Goal: Task Accomplishment & Management: Manage account settings

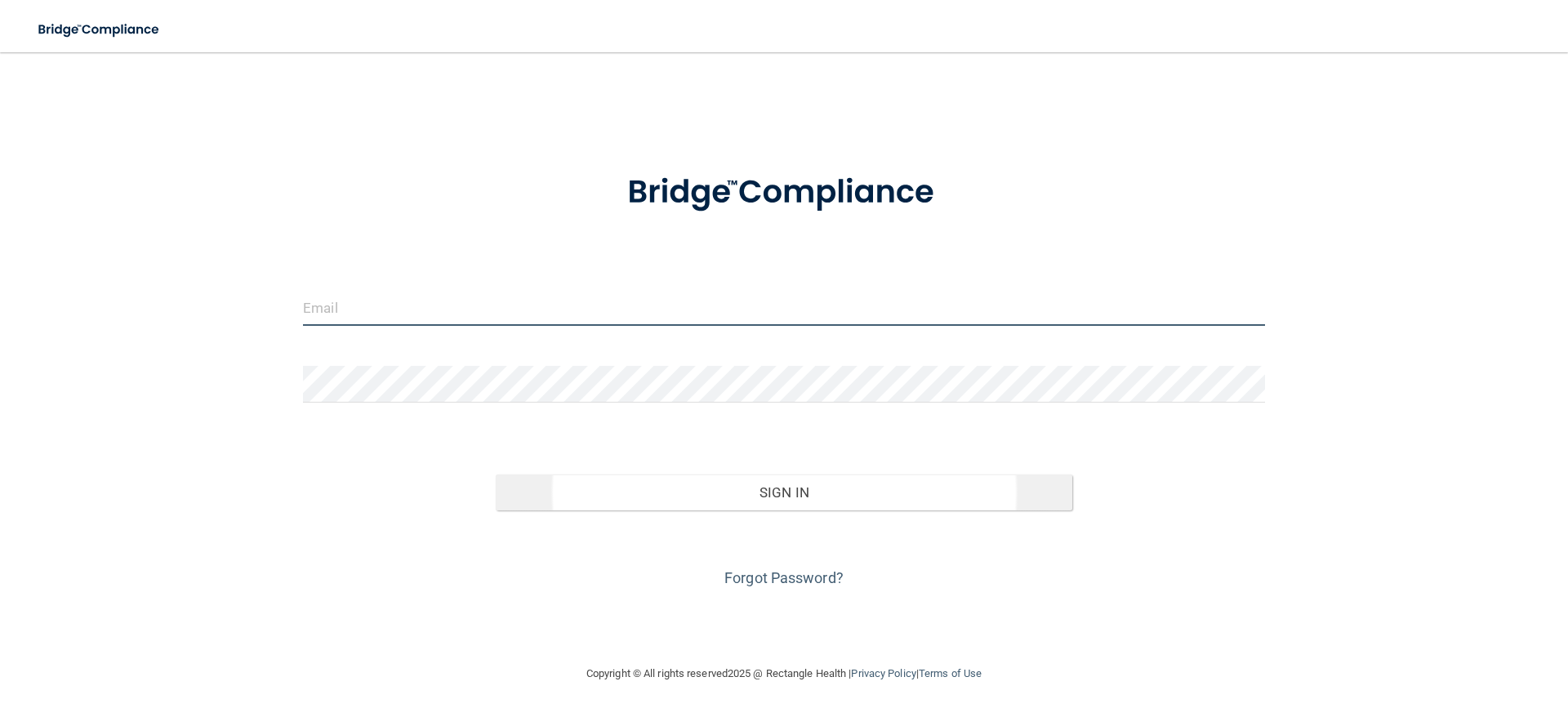
type input "[EMAIL_ADDRESS][DOMAIN_NAME]"
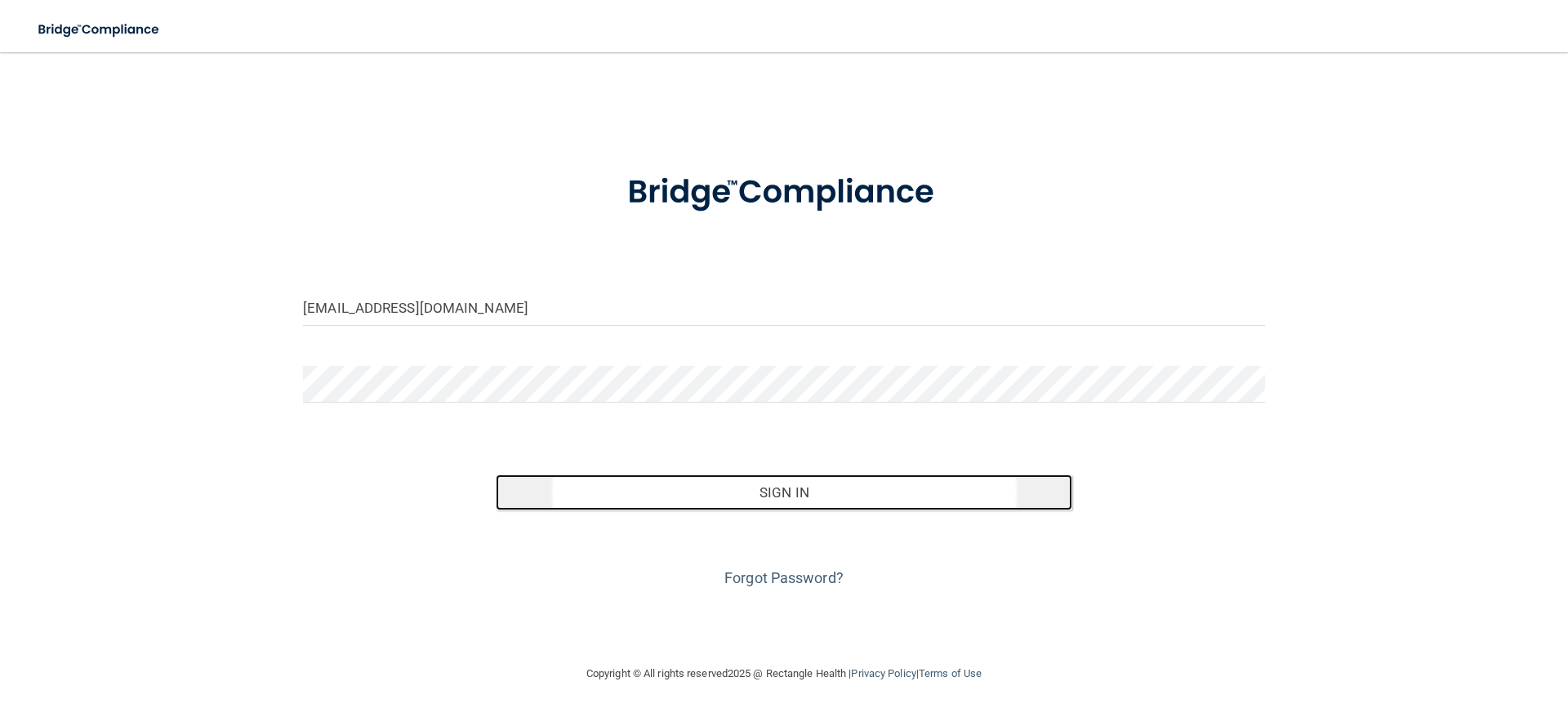
click at [647, 508] on button "Sign In" at bounding box center [784, 492] width 578 height 36
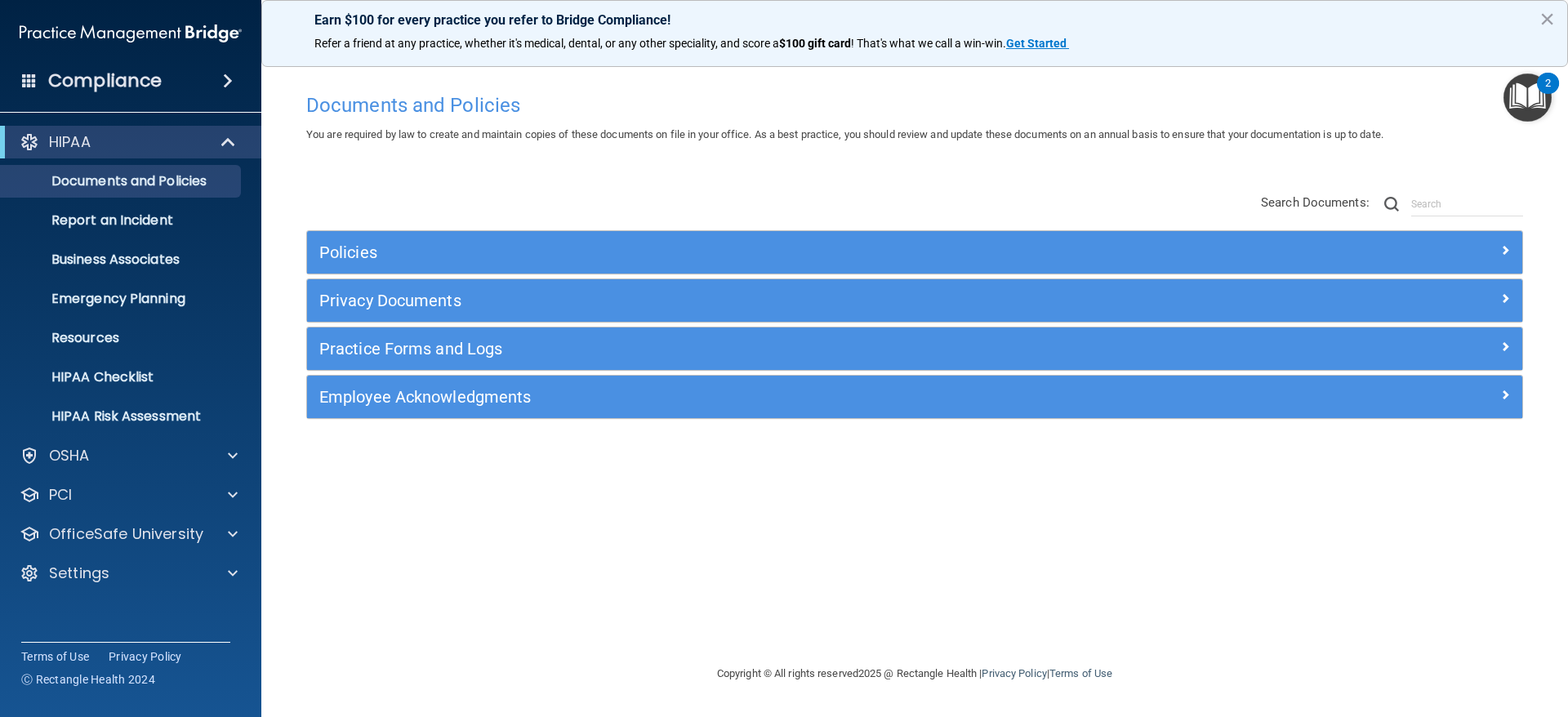
click at [1528, 110] on img "Open Resource Center, 2 new notifications" at bounding box center [1527, 97] width 48 height 48
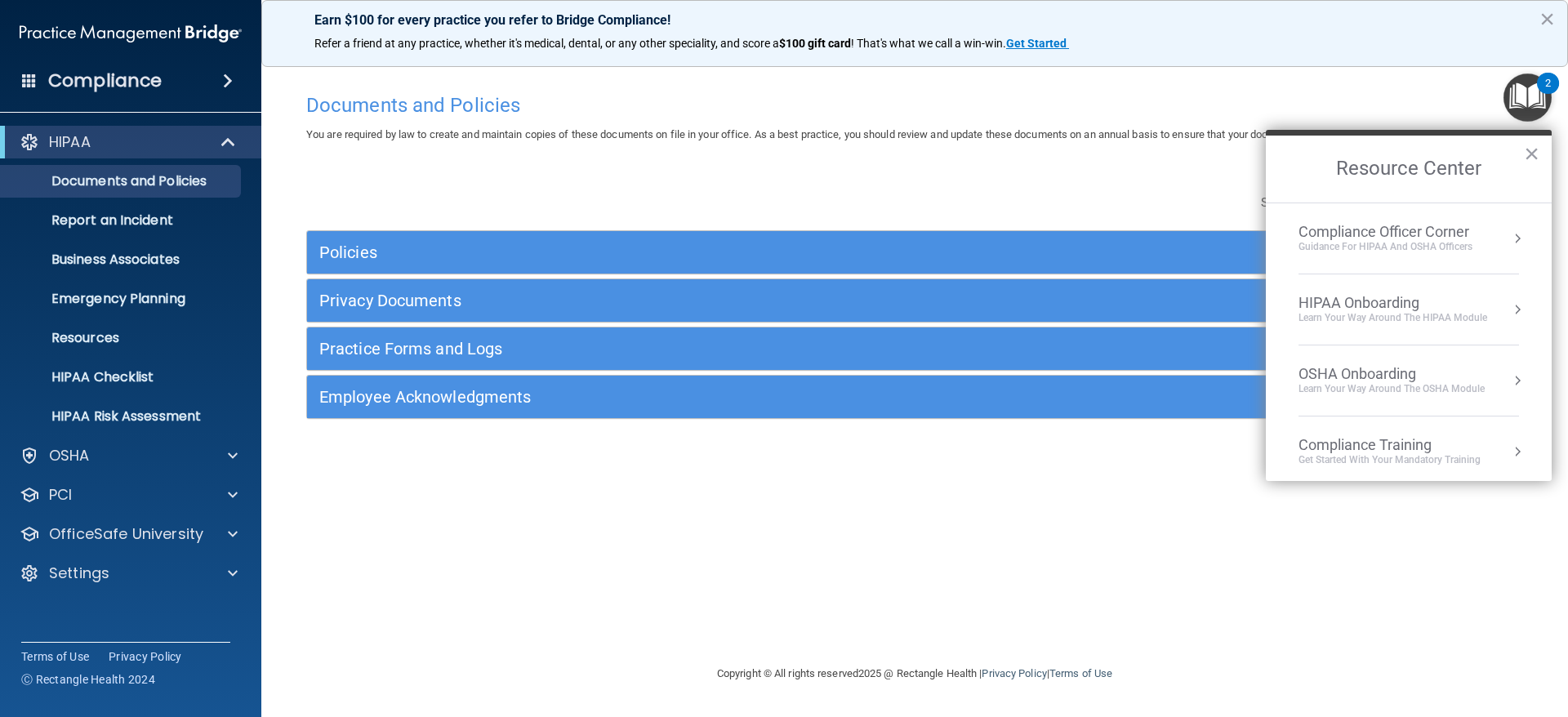
click at [1427, 239] on div "Compliance Officer Corner" at bounding box center [1386, 232] width 174 height 18
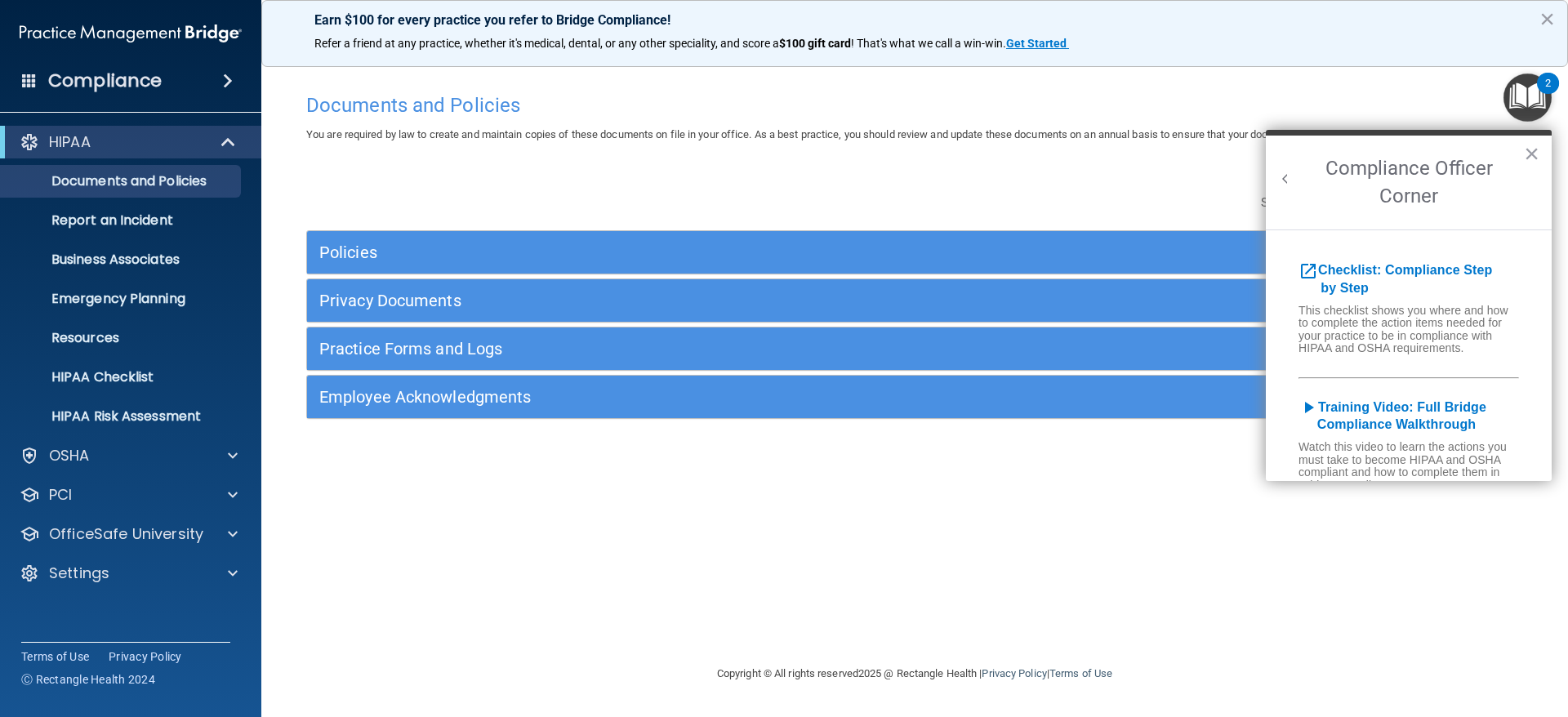
click at [1289, 183] on button "Back to Resource Center Home" at bounding box center [1285, 179] width 17 height 17
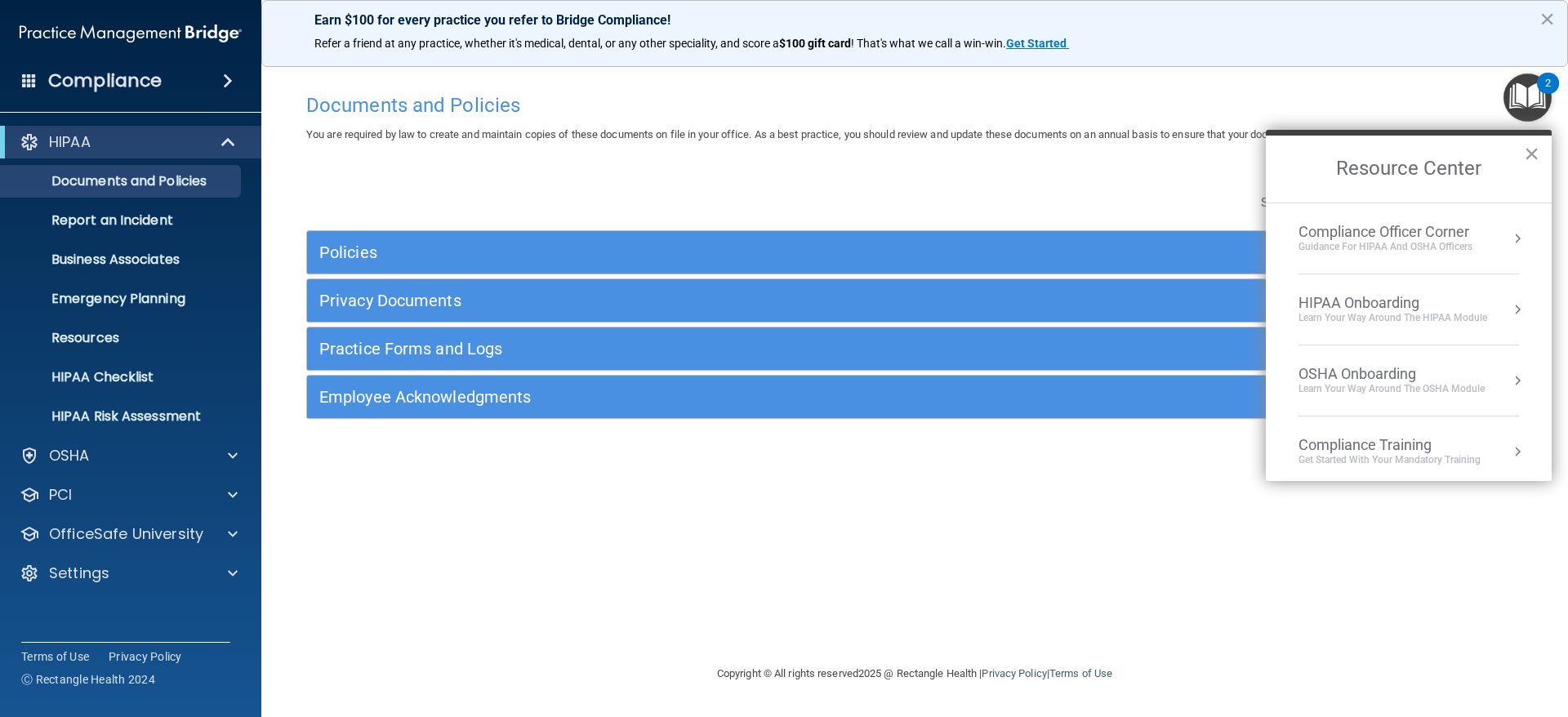
click at [1529, 152] on button "×" at bounding box center [1532, 154] width 16 height 26
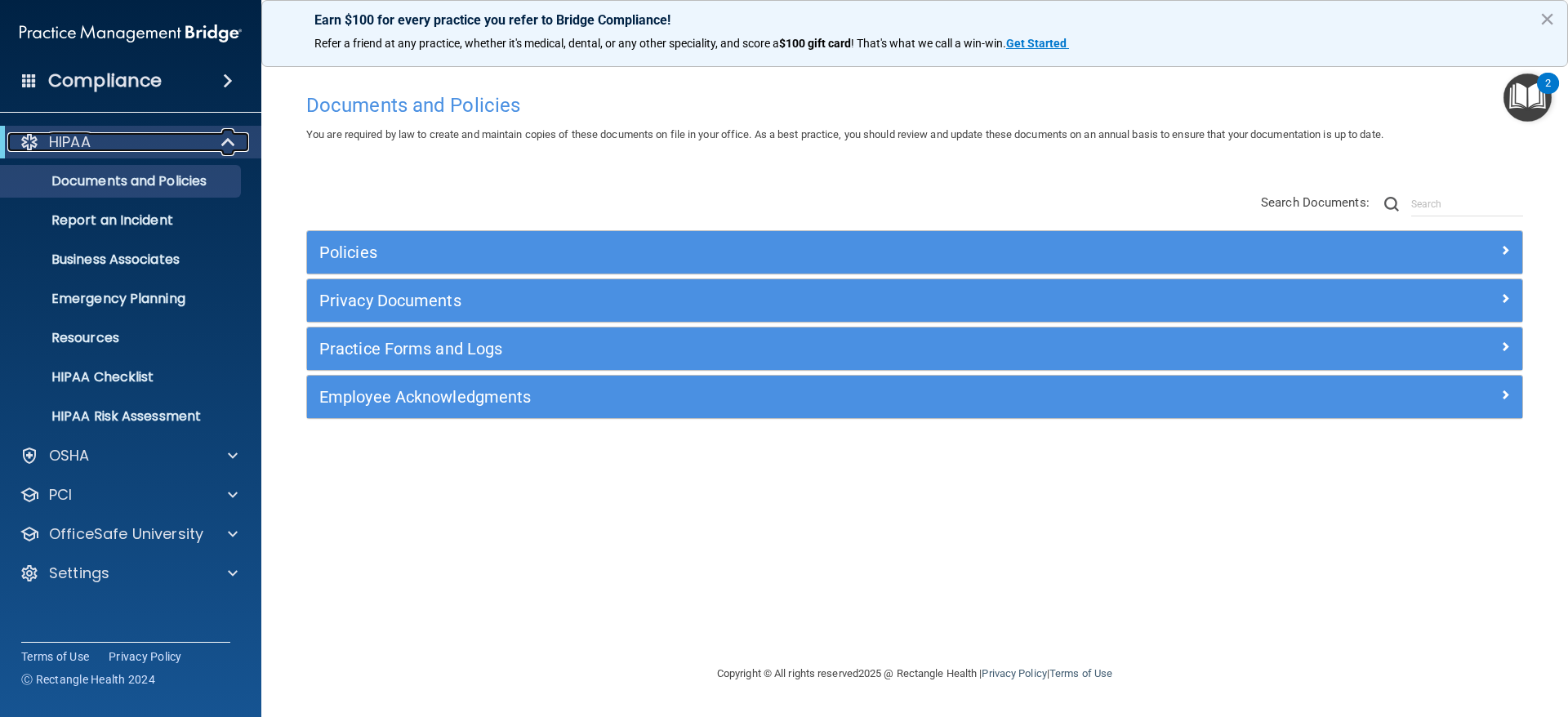
click at [226, 140] on span at bounding box center [230, 142] width 14 height 19
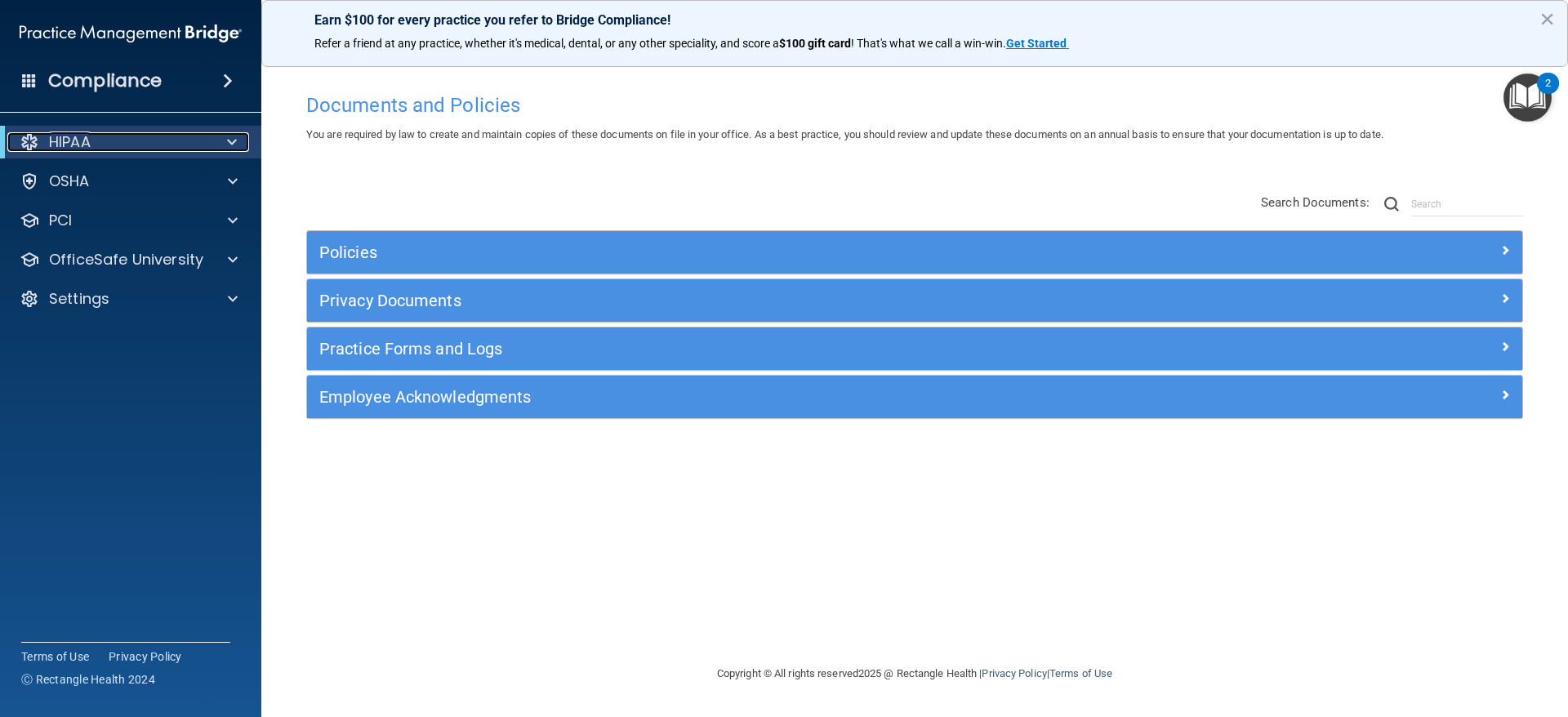
click at [227, 140] on span at bounding box center [232, 142] width 10 height 19
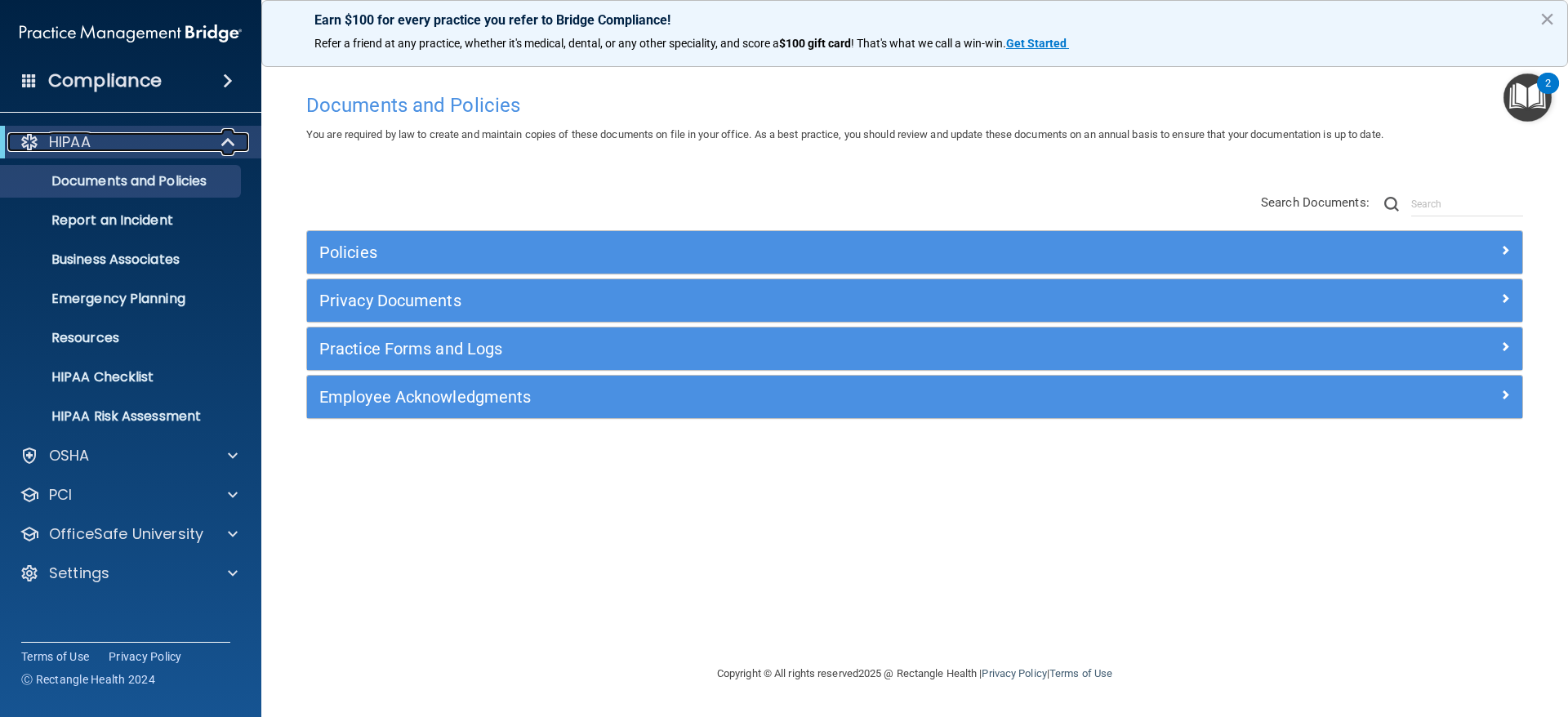
click at [117, 137] on div "HIPAA" at bounding box center [107, 142] width 202 height 19
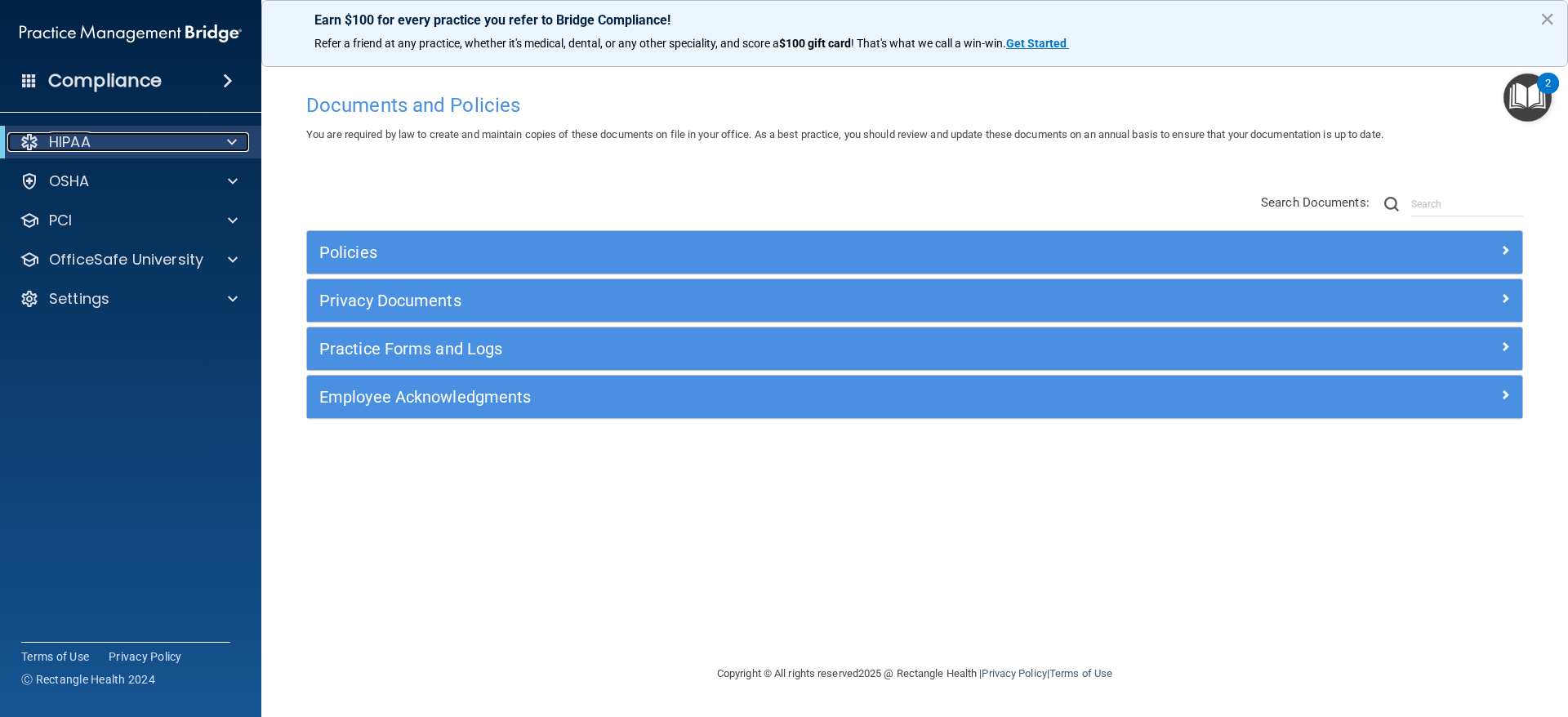
click at [181, 134] on div "HIPAA" at bounding box center [107, 142] width 202 height 19
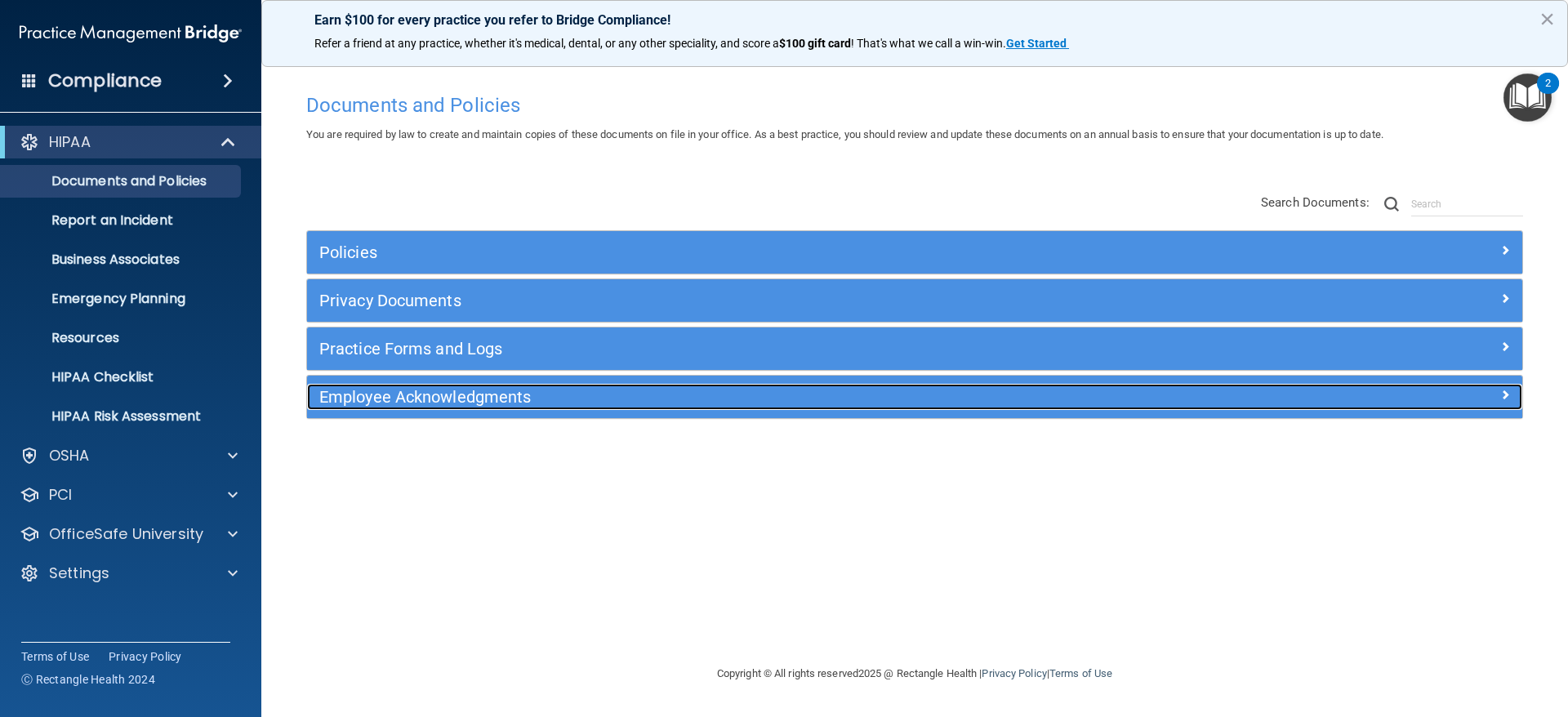
click at [363, 405] on h5 "Employee Acknowledgments" at bounding box center [762, 397] width 887 height 18
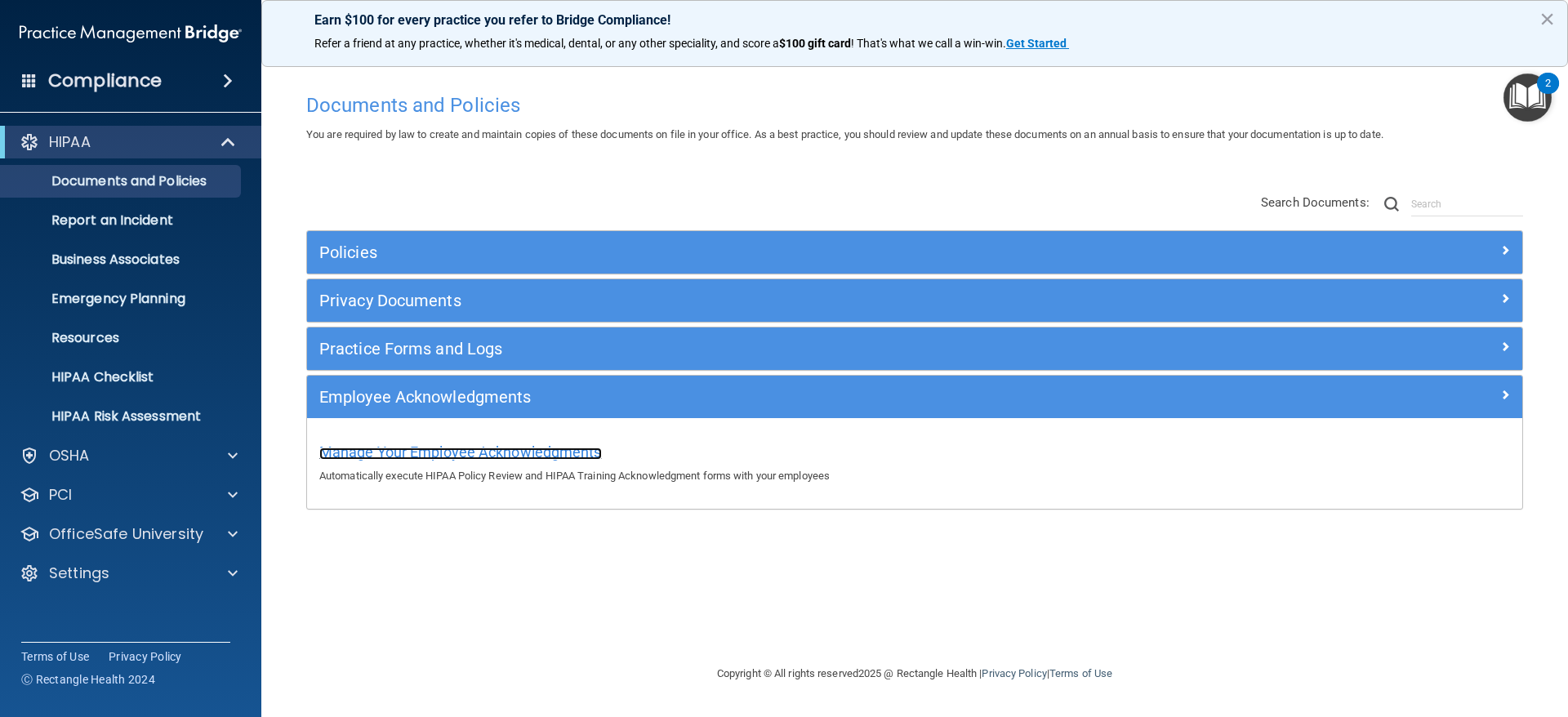
click at [496, 445] on span "Manage Your Employee Acknowledgments" at bounding box center [460, 452] width 283 height 17
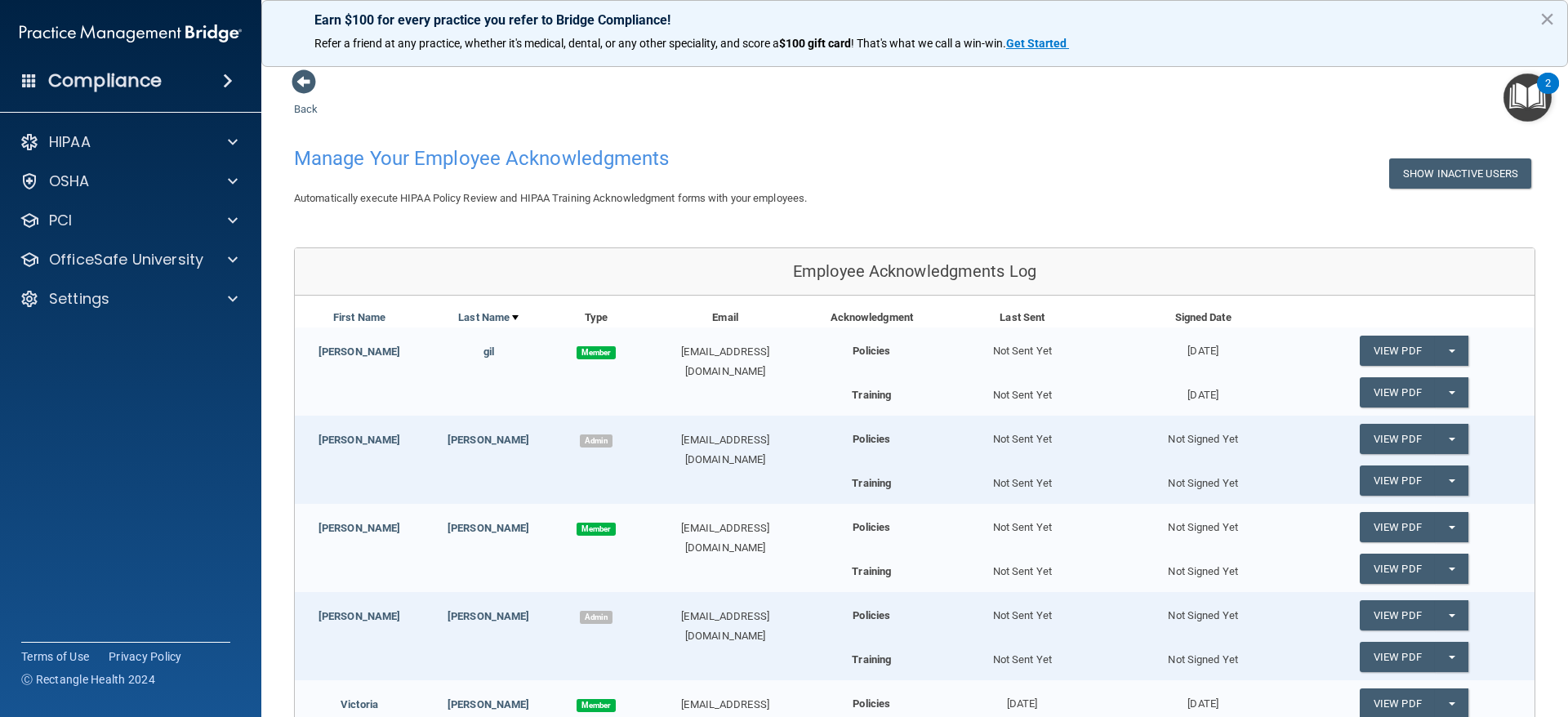
scroll to position [82, 0]
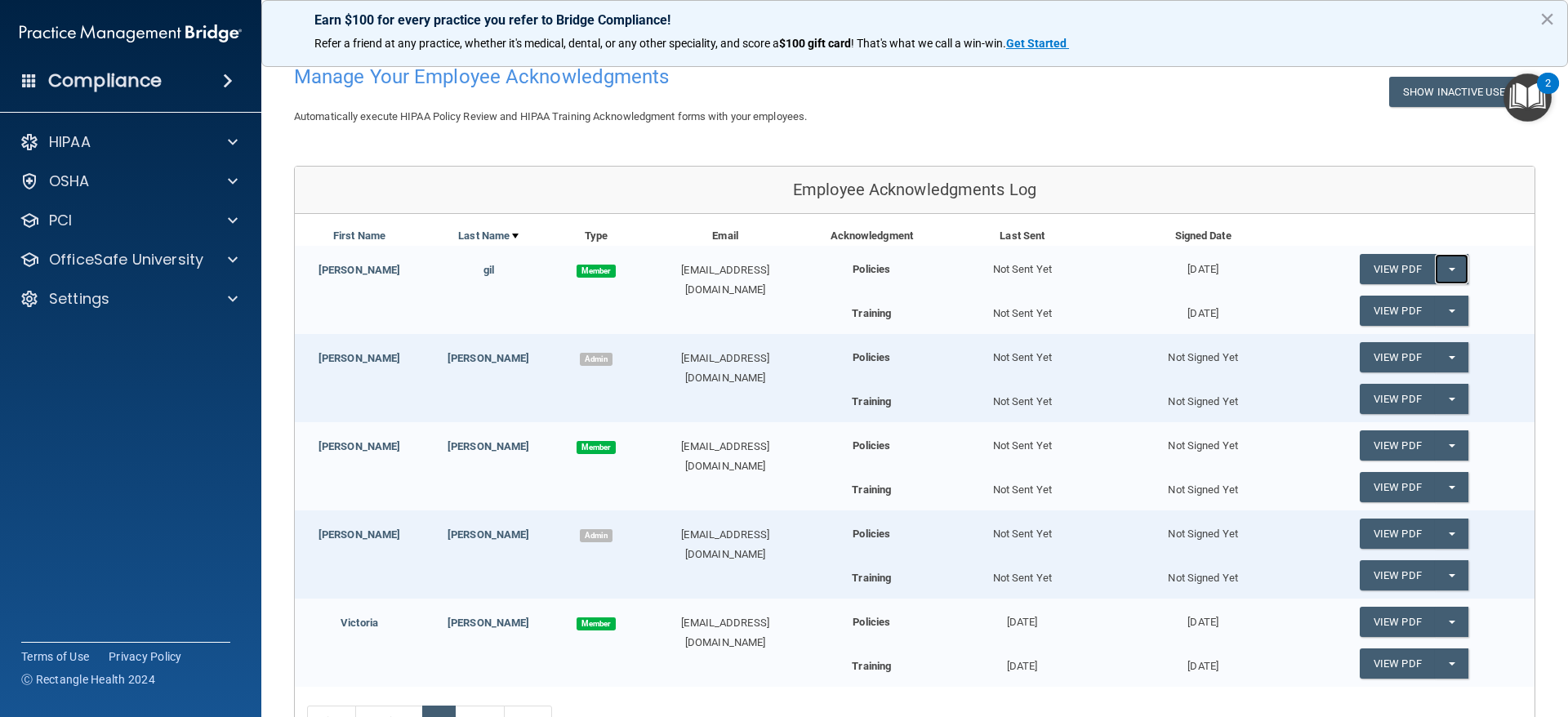
click at [1435, 276] on button "Split button!" at bounding box center [1452, 269] width 33 height 30
click at [1394, 274] on link "View PDF" at bounding box center [1396, 269] width 75 height 30
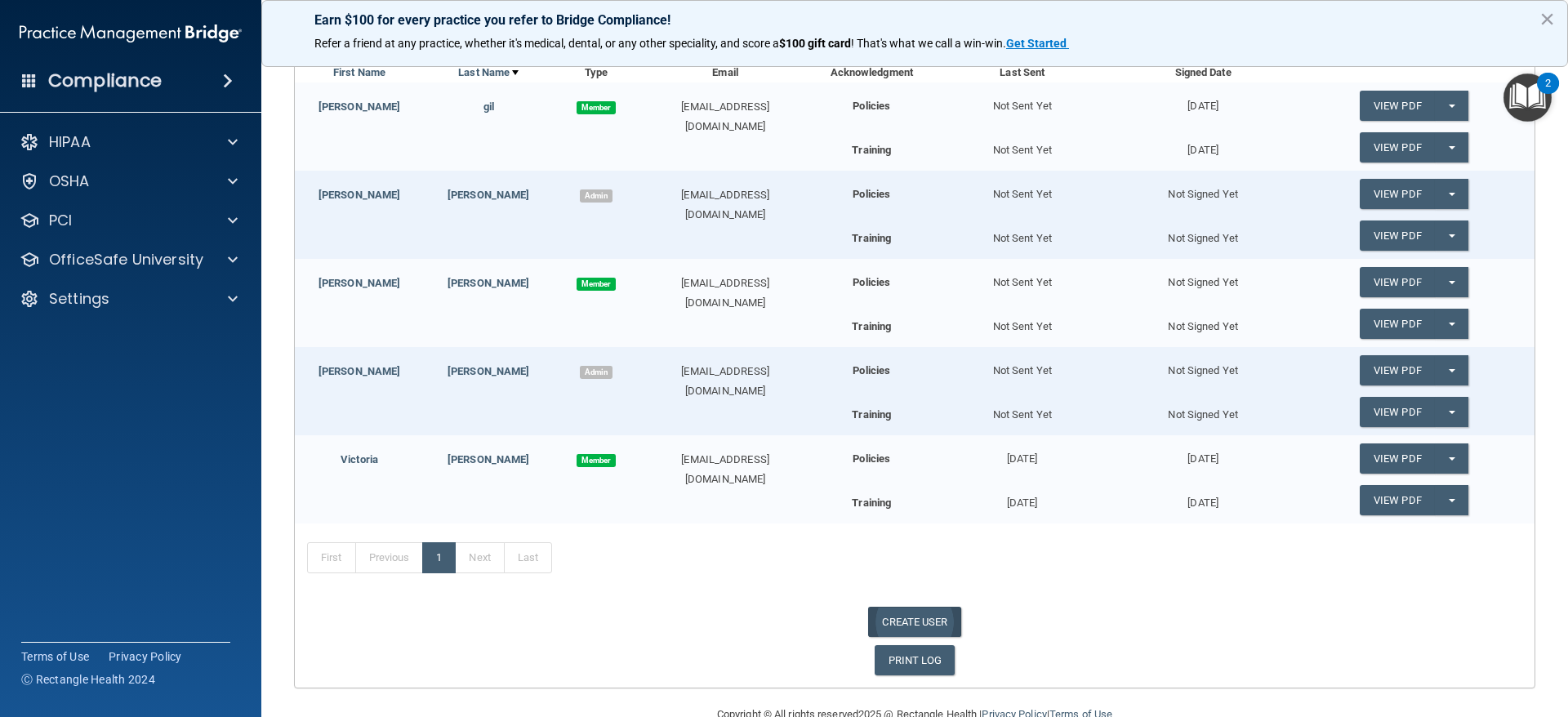
click at [930, 618] on link "CREATE USER" at bounding box center [914, 622] width 92 height 30
select select "practice_admin"
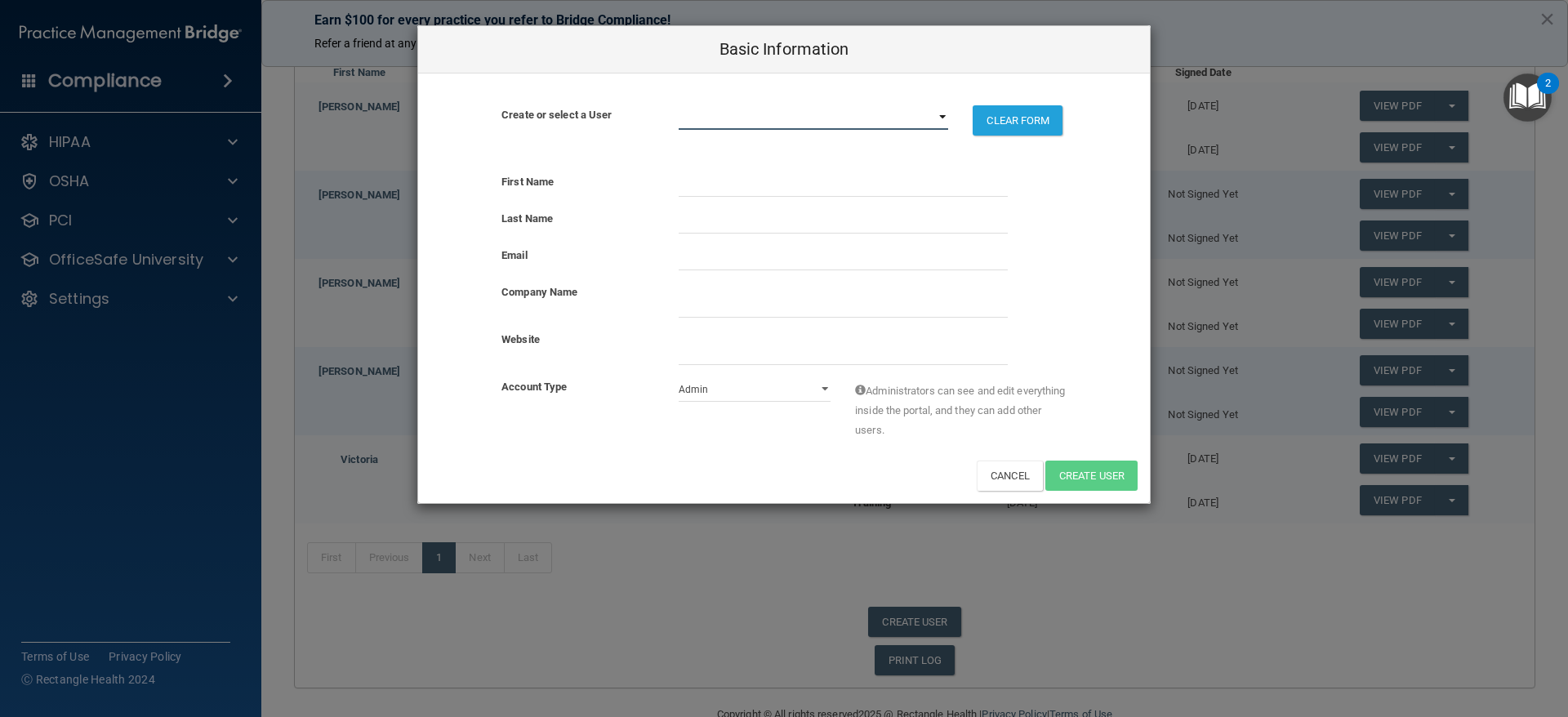
click at [726, 115] on select "gsgill08@gmail.com lydiamn00@gmail.com maxdentalcare28@gmail.com sandy_emeli21@…" at bounding box center [813, 118] width 270 height 25
click at [741, 119] on select "gsgill08@gmail.com lydiamn00@gmail.com maxdentalcare28@gmail.com sandy_emeli21@…" at bounding box center [813, 118] width 270 height 25
click at [728, 394] on select "Admin Member" at bounding box center [755, 389] width 152 height 25
click at [480, 451] on div "Account Type Admin Member Administrators can see and edit everything inside the…" at bounding box center [784, 418] width 732 height 84
click at [977, 462] on button "Cancel" at bounding box center [1009, 476] width 66 height 30
